Goal: Task Accomplishment & Management: Manage account settings

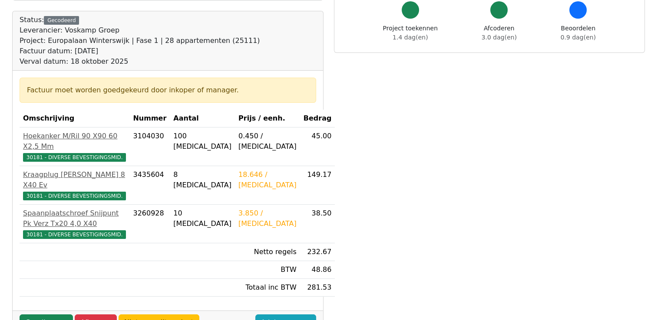
scroll to position [130, 0]
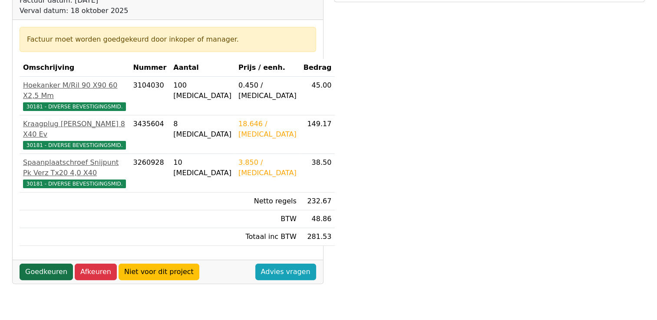
click at [35, 264] on link "Goedkeuren" at bounding box center [46, 272] width 53 height 16
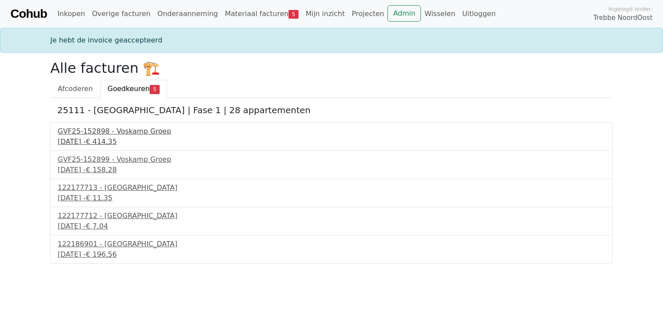
click at [112, 135] on div "GVF25-152898 - Voskamp Groep" at bounding box center [332, 131] width 548 height 10
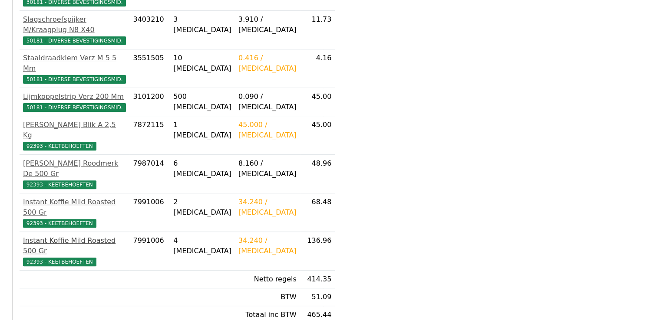
scroll to position [323, 0]
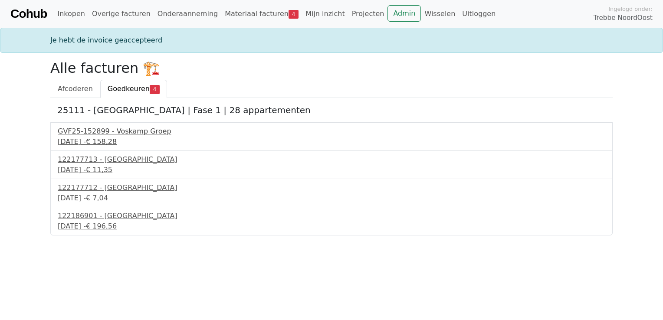
click at [104, 135] on div "GVF25-152899 - Voskamp Groep" at bounding box center [332, 131] width 548 height 10
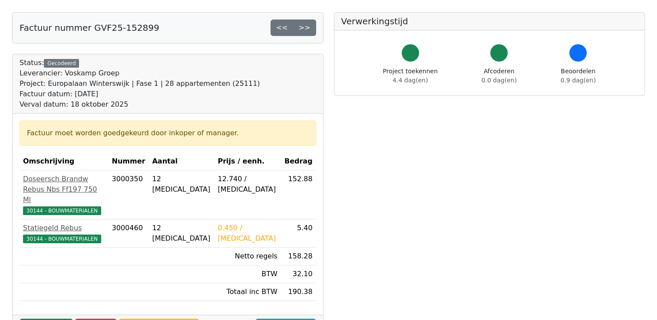
scroll to position [130, 0]
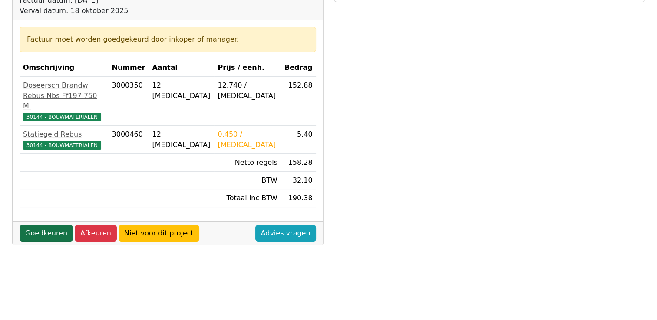
click at [50, 225] on link "Goedkeuren" at bounding box center [46, 233] width 53 height 16
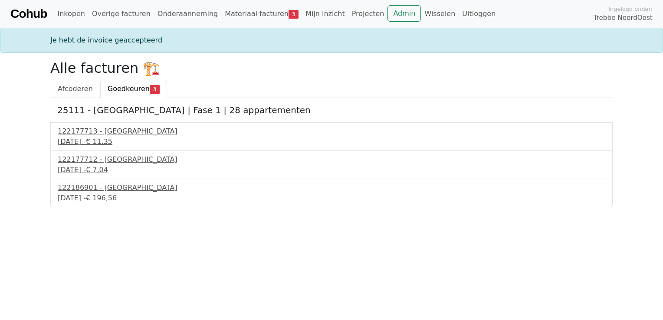
click at [87, 138] on div "19 september 2025 - € 11,35" at bounding box center [332, 142] width 548 height 10
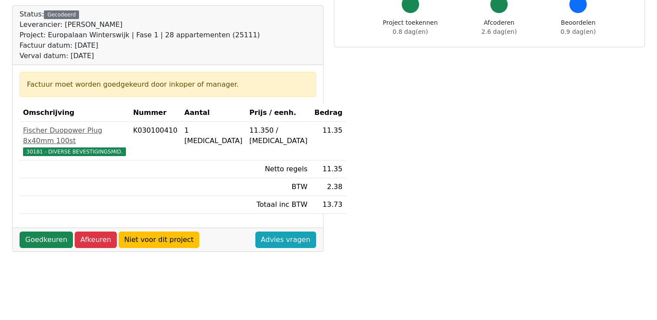
scroll to position [87, 0]
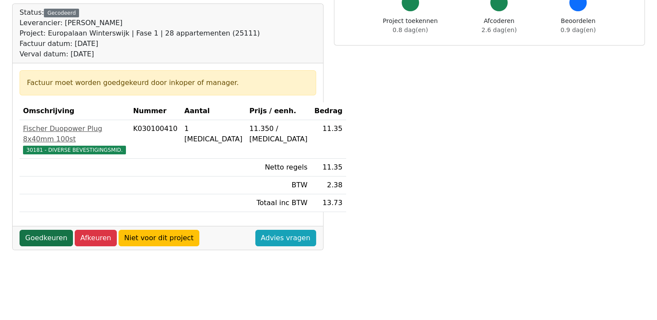
click at [38, 230] on link "Goedkeuren" at bounding box center [46, 238] width 53 height 16
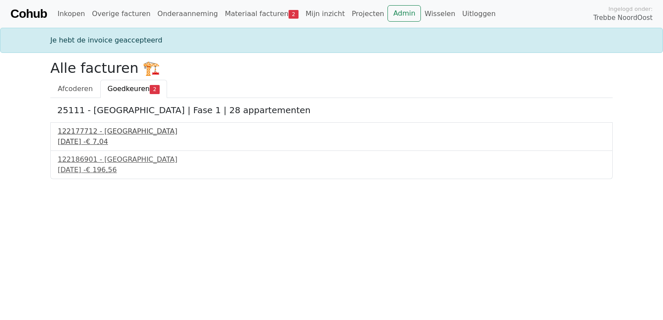
click at [130, 134] on div "122177712 - [GEOGRAPHIC_DATA]" at bounding box center [332, 131] width 548 height 10
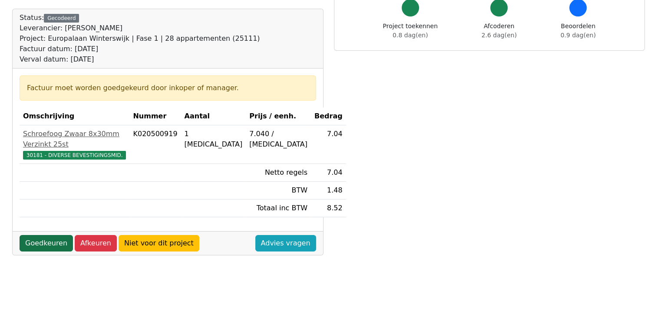
scroll to position [87, 0]
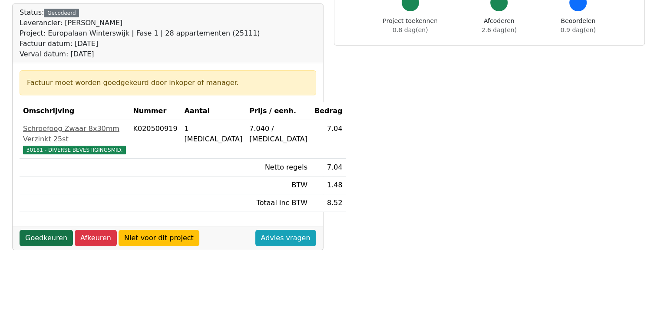
click at [37, 230] on link "Goedkeuren" at bounding box center [46, 238] width 53 height 16
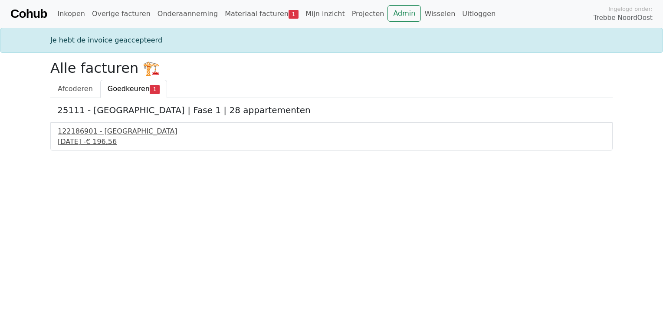
click at [85, 133] on div "122186901 - [GEOGRAPHIC_DATA]" at bounding box center [332, 131] width 548 height 10
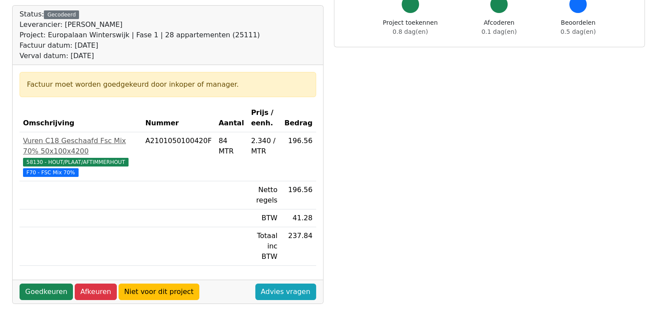
scroll to position [87, 0]
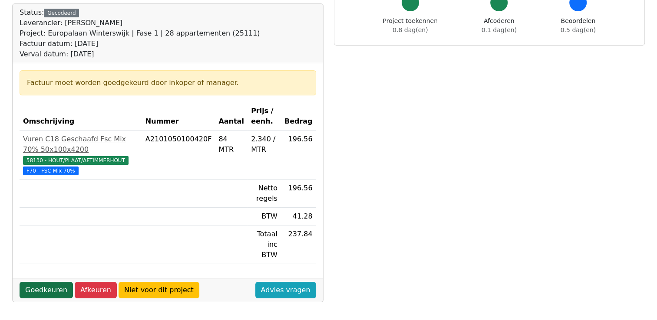
click at [39, 282] on link "Goedkeuren" at bounding box center [46, 290] width 53 height 16
